Goal: Navigation & Orientation: Find specific page/section

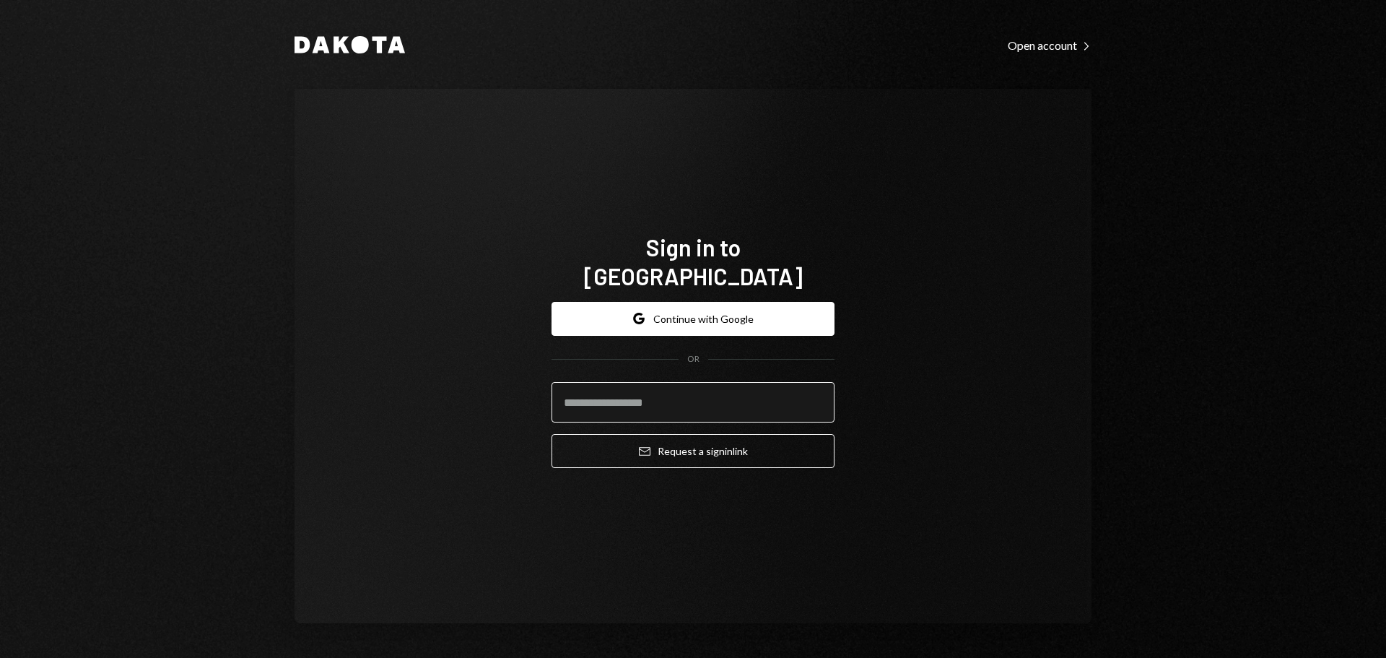
click at [672, 382] on input "email" at bounding box center [693, 402] width 283 height 40
drag, startPoint x: 796, startPoint y: 386, endPoint x: 804, endPoint y: 384, distance: 8.8
click at [797, 386] on input "email" at bounding box center [693, 402] width 283 height 40
click at [563, 219] on div "Sign in to Dakota Google Continue with Google OR Email Request a sign in link" at bounding box center [693, 356] width 318 height 363
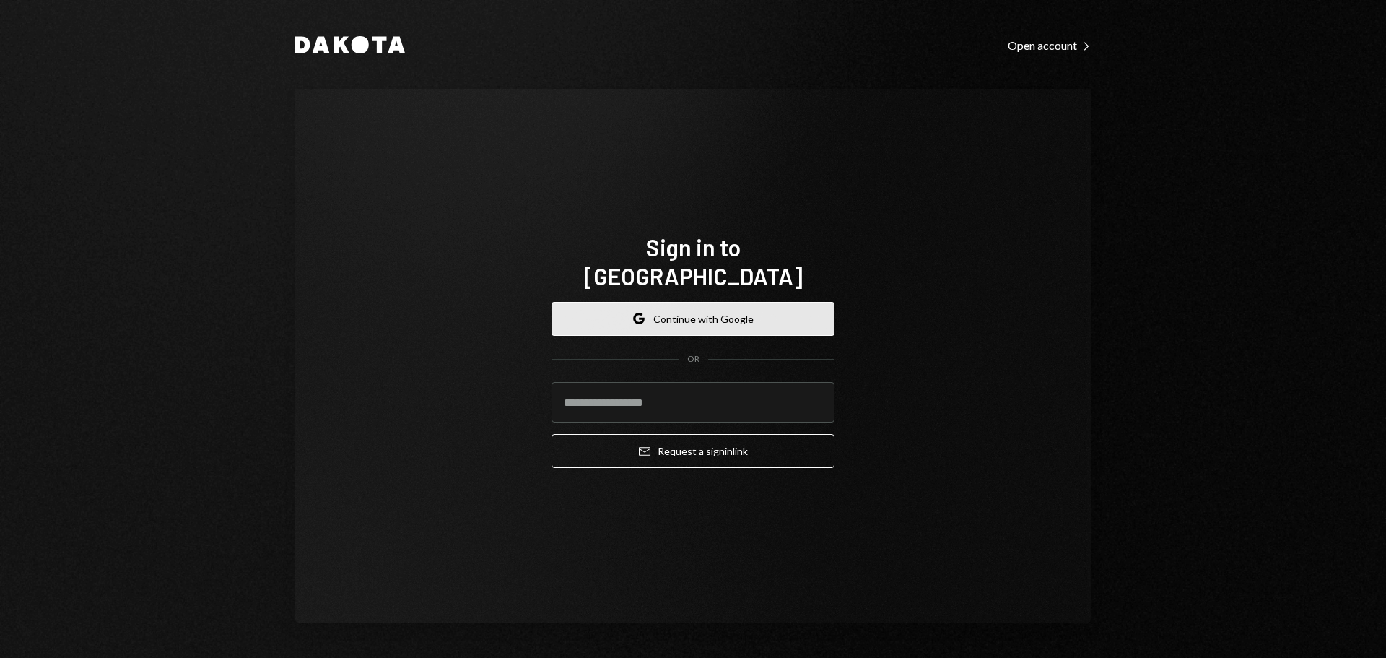
click at [617, 302] on button "Google Continue with Google" at bounding box center [693, 319] width 283 height 34
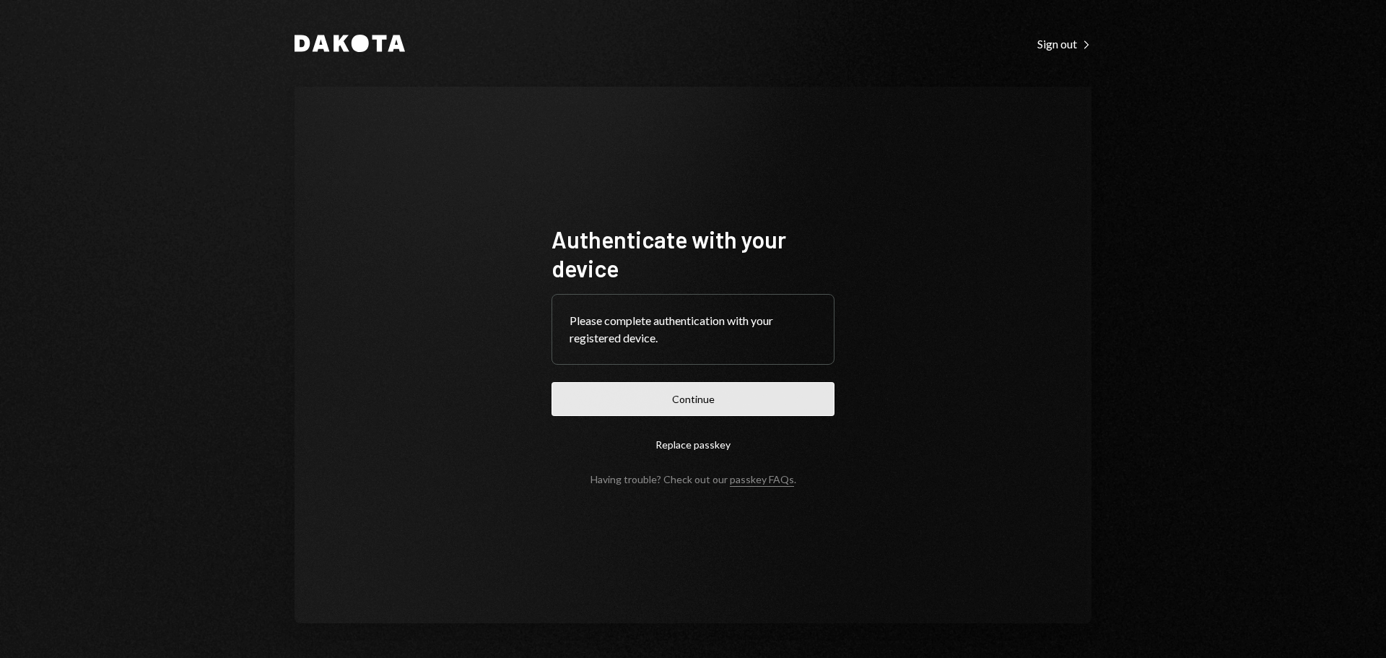
click at [713, 383] on button "Continue" at bounding box center [693, 399] width 283 height 34
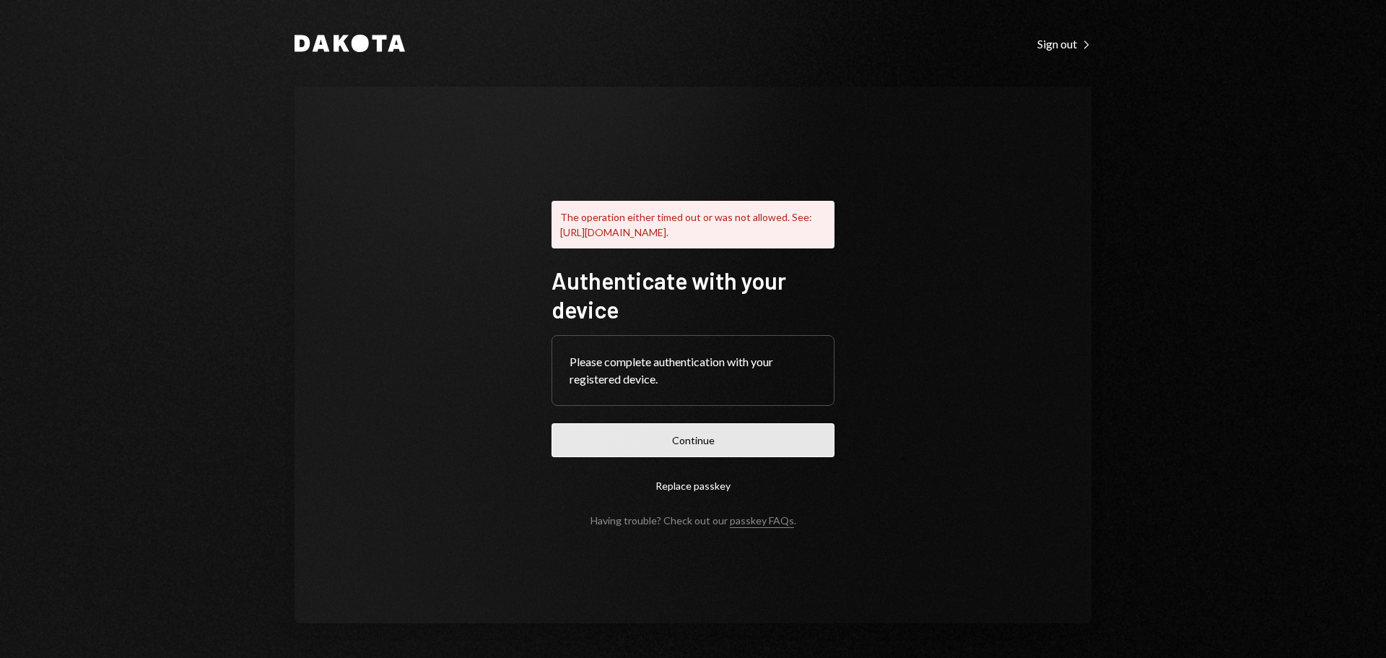
click at [695, 434] on button "Continue" at bounding box center [693, 440] width 283 height 34
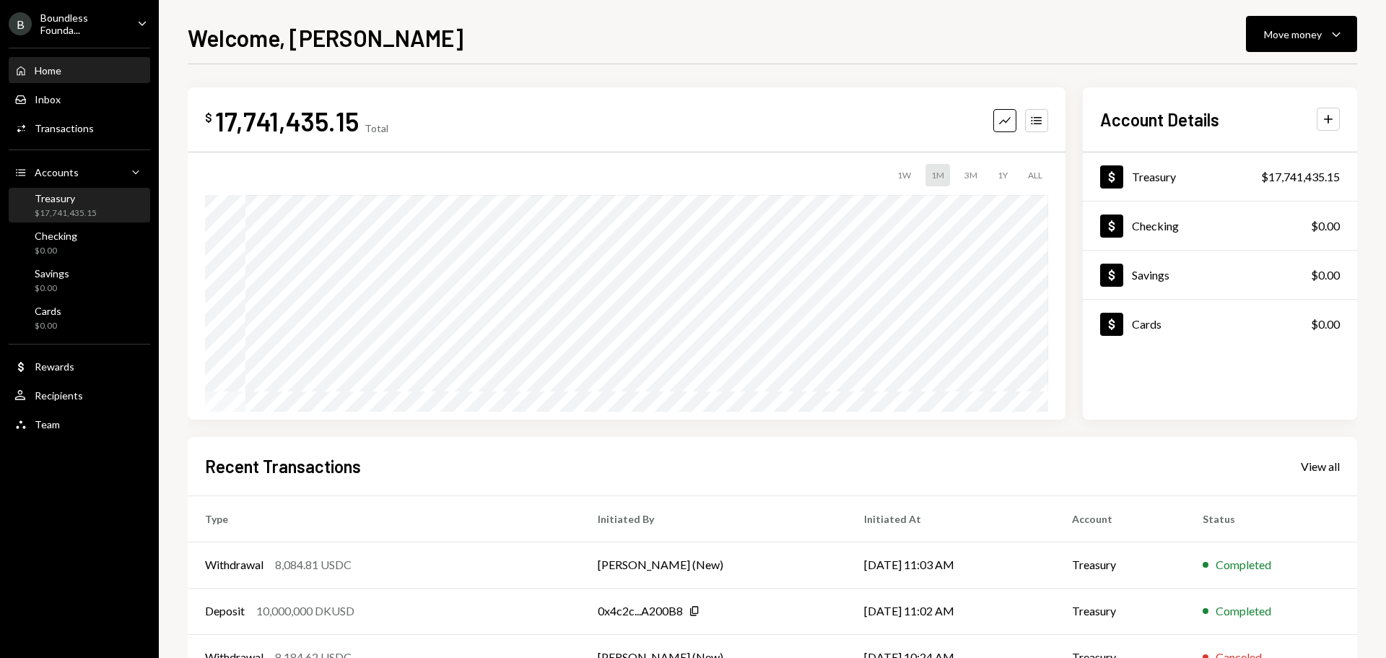
click at [46, 201] on div "Treasury" at bounding box center [66, 198] width 62 height 12
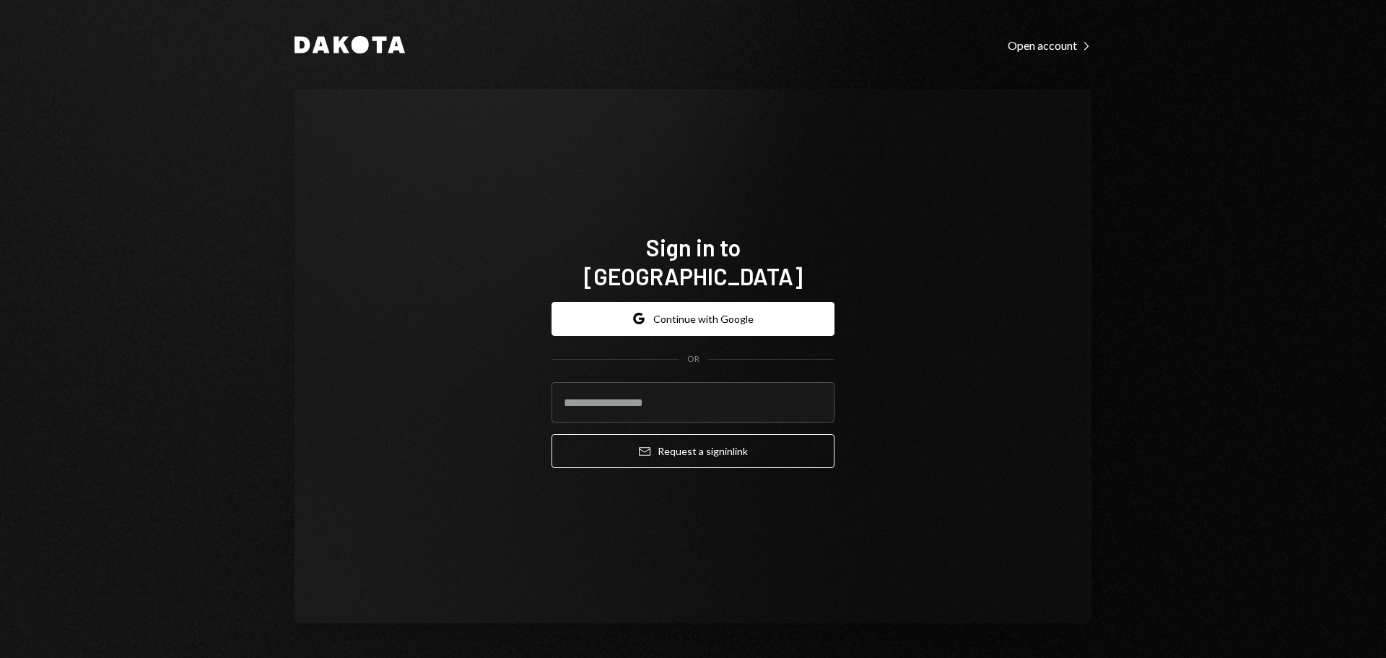
click at [719, 311] on button "Google Continue with Google" at bounding box center [693, 319] width 283 height 34
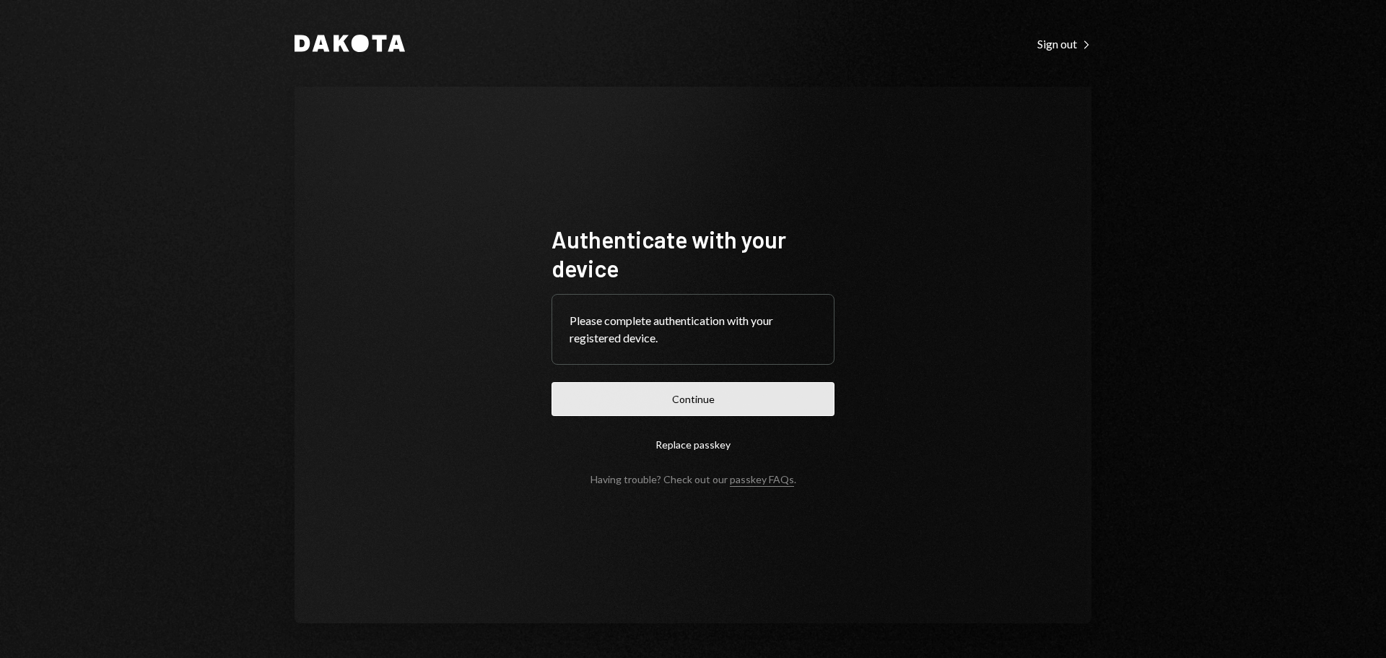
click at [724, 405] on button "Continue" at bounding box center [693, 399] width 283 height 34
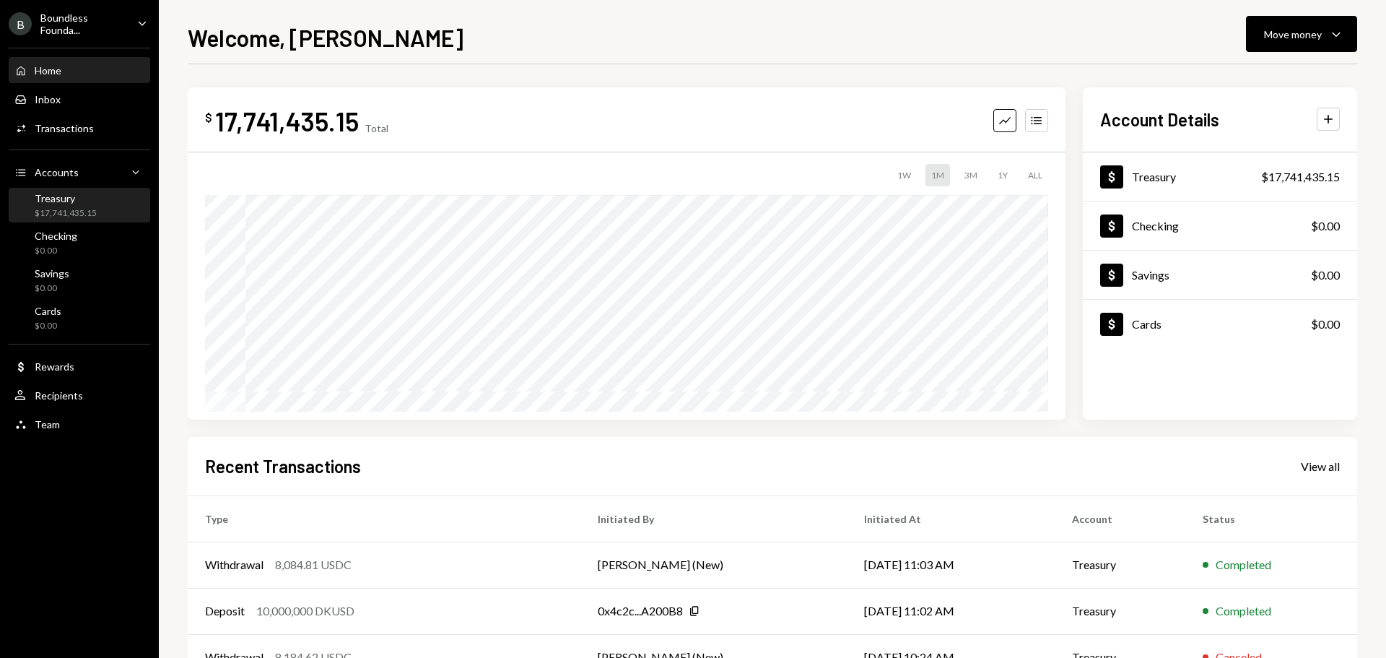
click at [67, 198] on div "Treasury" at bounding box center [66, 198] width 62 height 12
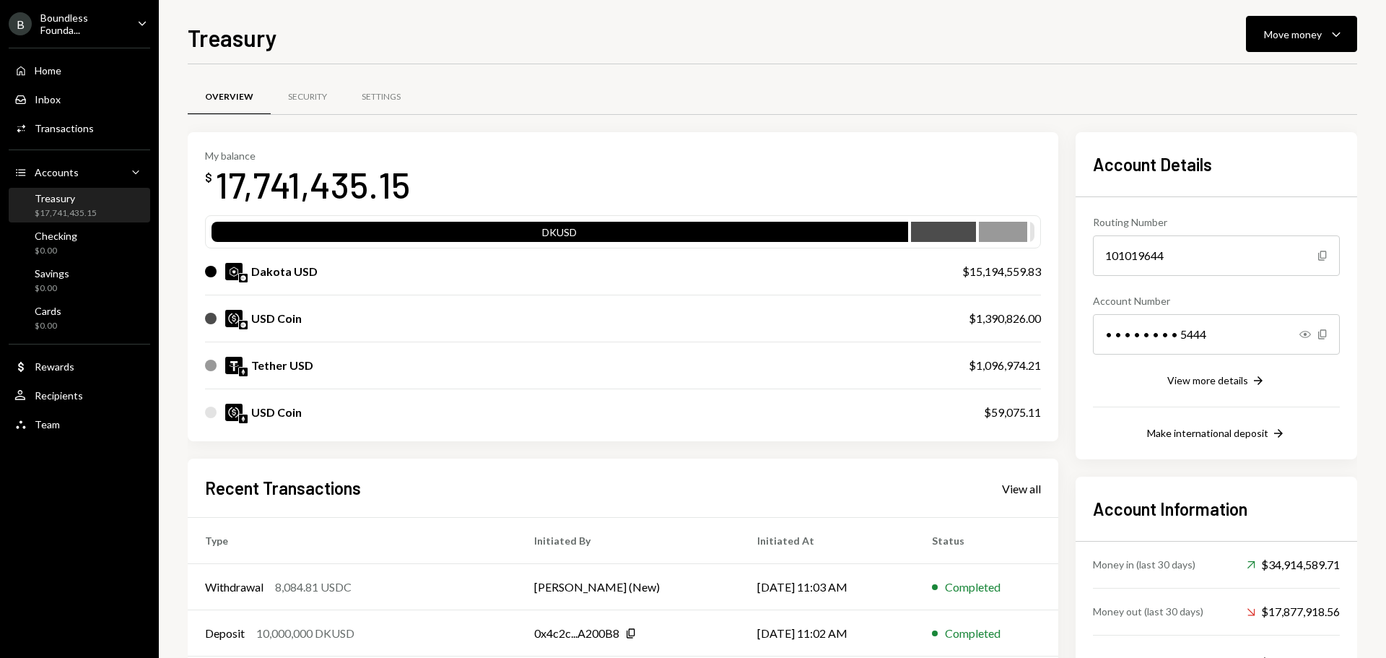
click at [84, 4] on ul "B Boundless Founda... Caret Down Home Home Inbox Inbox Activities Transactions …" at bounding box center [79, 220] width 159 height 440
click at [69, 16] on div "Boundless Founda..." at bounding box center [82, 24] width 85 height 25
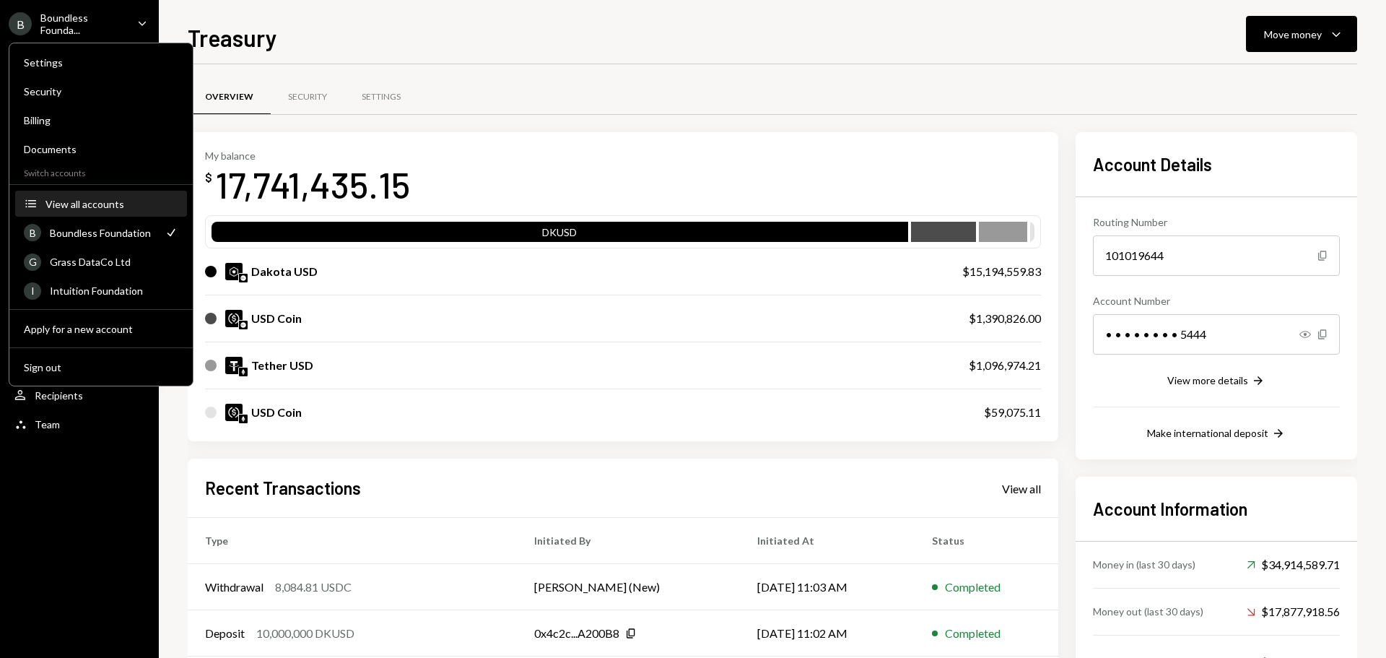
click at [91, 194] on button "Accounts View all accounts" at bounding box center [101, 204] width 172 height 26
